Goal: Transaction & Acquisition: Purchase product/service

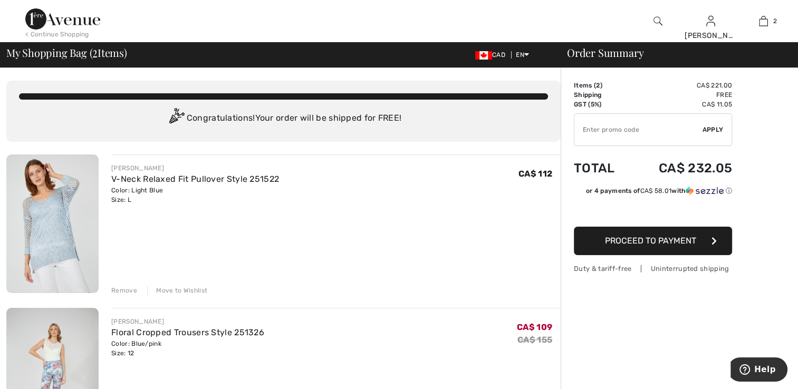
type input "FREEXPRESS"
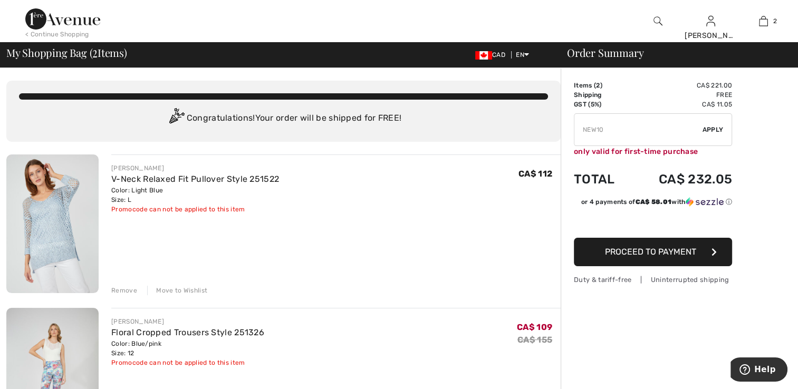
type input "NEW15"
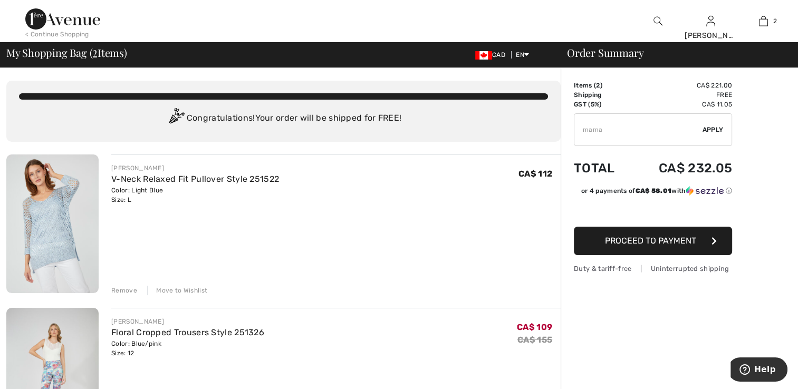
type input "MAMA"
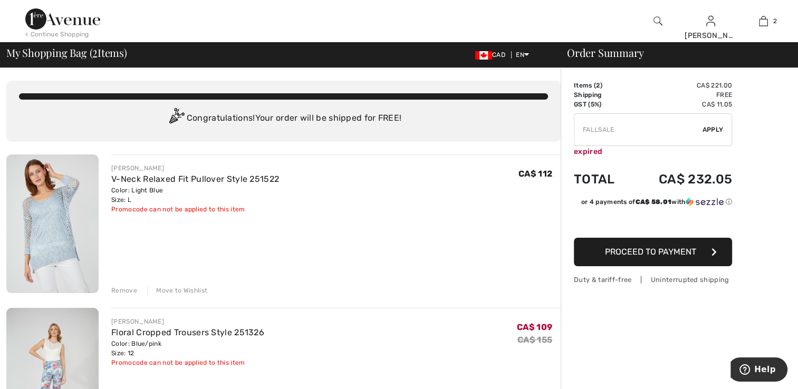
type input "FREEDENIMBAG"
type input "SURPRISE"
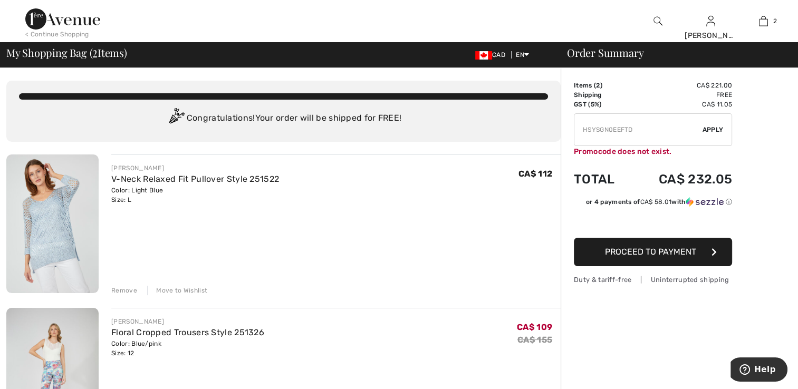
type input "NEW15"
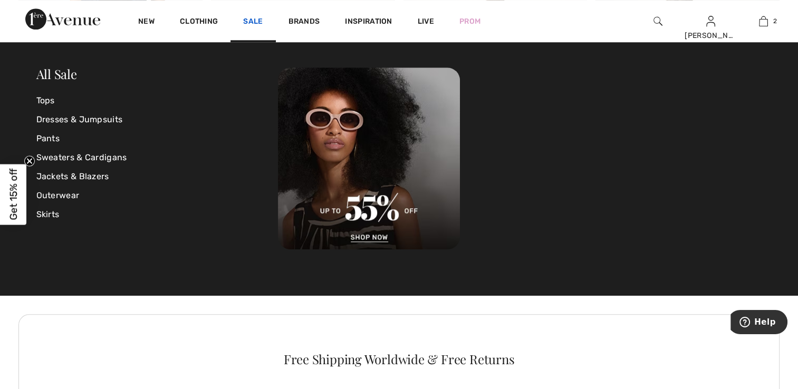
click at [252, 20] on link "Sale" at bounding box center [253, 22] width 20 height 11
click at [53, 216] on link "Skirts" at bounding box center [157, 214] width 242 height 19
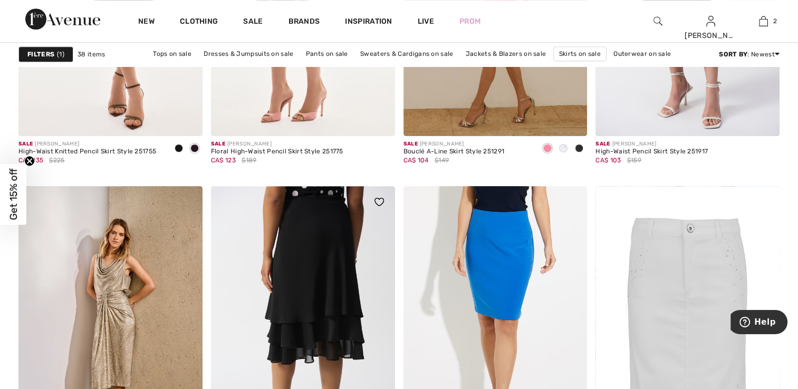
scroll to position [950, 0]
